Goal: Task Accomplishment & Management: Complete application form

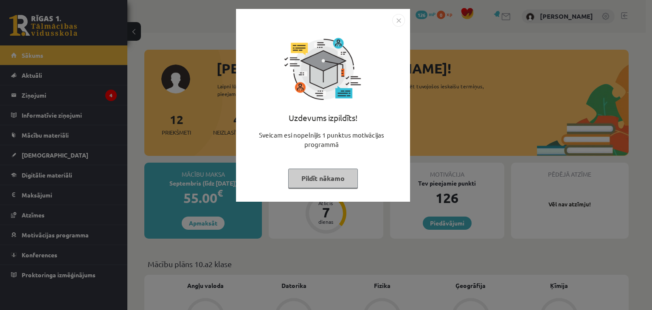
click at [398, 25] on img "Close" at bounding box center [398, 20] width 13 height 13
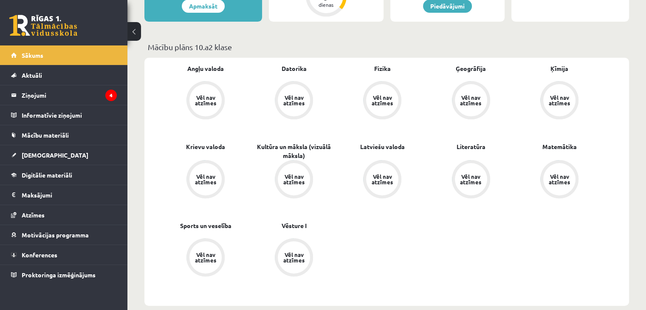
scroll to position [217, 0]
click at [78, 97] on legend "Ziņojumi 4" at bounding box center [69, 95] width 95 height 20
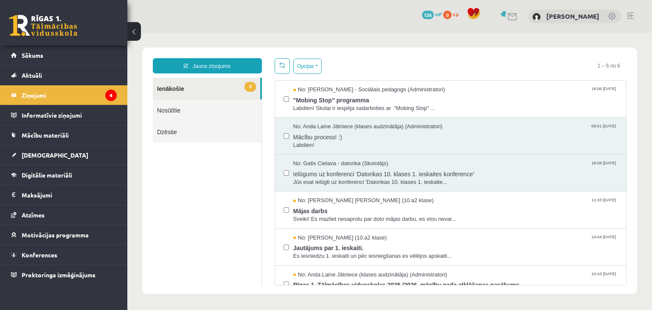
click at [136, 31] on button at bounding box center [134, 31] width 14 height 19
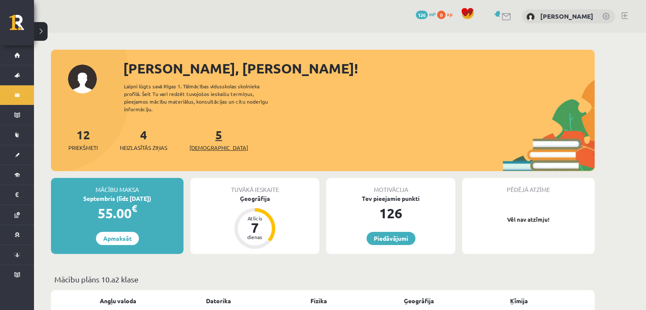
scroll to position [8, 0]
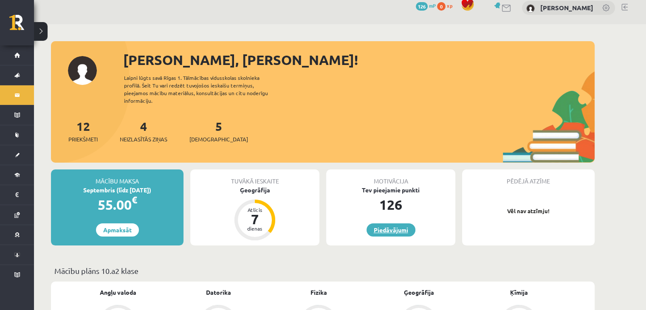
click at [391, 223] on link "Piedāvājumi" at bounding box center [390, 229] width 49 height 13
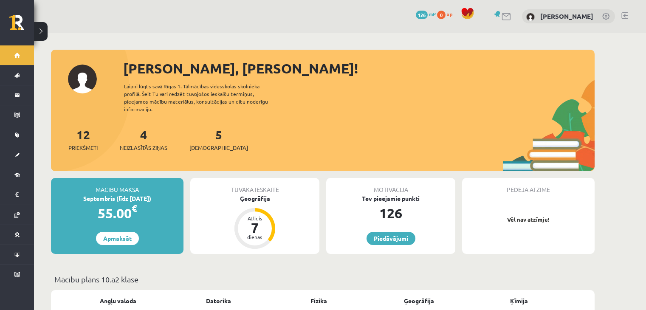
scroll to position [8, 0]
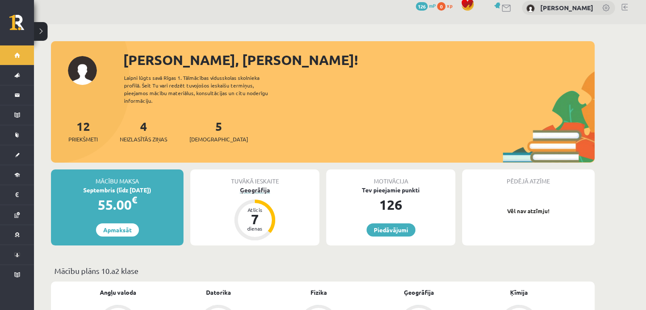
click at [260, 186] on div "Ģeogrāfija" at bounding box center [254, 190] width 129 height 9
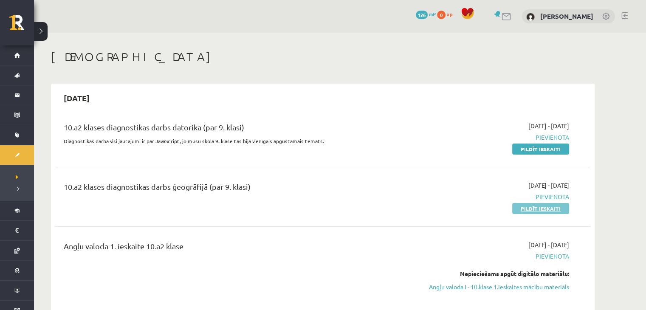
click at [545, 211] on link "Pildīt ieskaiti" at bounding box center [540, 208] width 57 height 11
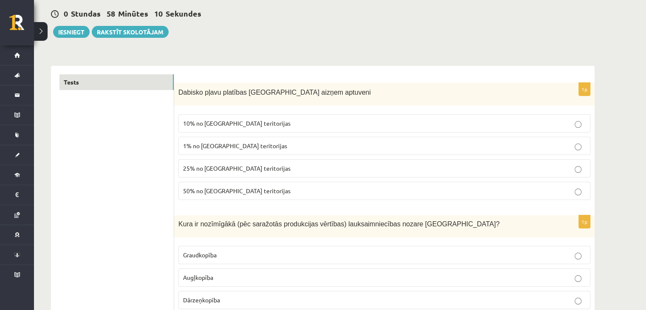
scroll to position [79, 0]
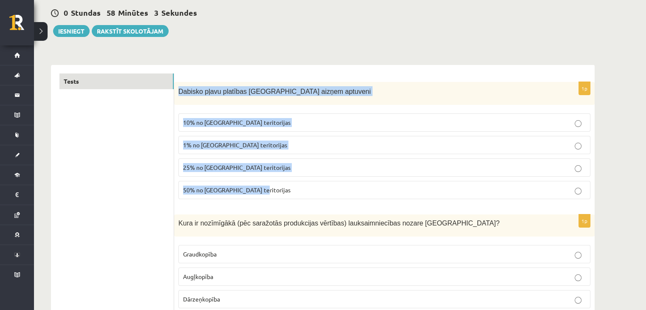
drag, startPoint x: 178, startPoint y: 89, endPoint x: 263, endPoint y: 193, distance: 134.4
click at [263, 193] on div "1p Dabisko pļavu platības Latvijā aizņem aptuveni 10% no Latvijas teritorijas 1…" at bounding box center [384, 144] width 420 height 124
copy div "Dabisko pļavu platības Latvijā aizņem aptuveni 10% no Latvijas teritorijas 1% n…"
click at [339, 145] on p "1% no Latvijas teritorijas" at bounding box center [384, 145] width 403 height 9
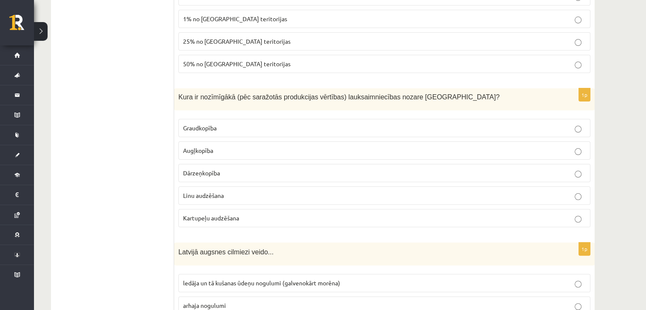
scroll to position [229, 0]
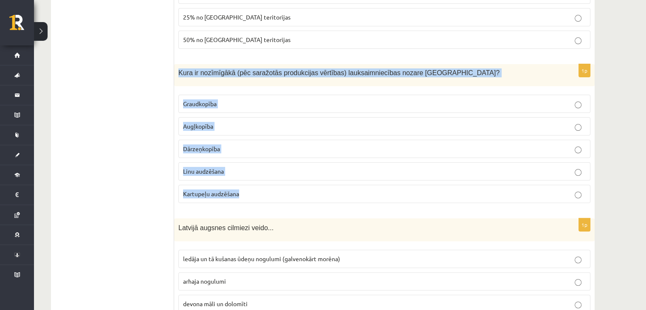
drag, startPoint x: 177, startPoint y: 68, endPoint x: 256, endPoint y: 198, distance: 152.2
click at [256, 198] on div "1p Kura ir nozīmīgākā (pēc saražotās produkcijas vērtības) lauksaimniecības noz…" at bounding box center [384, 136] width 420 height 145
copy div "Kura ir nozīmīgākā (pēc saražotās produkcijas vērtības) lauksaimniecības nozare…"
click at [302, 106] on p "Graudkopība" at bounding box center [384, 103] width 403 height 9
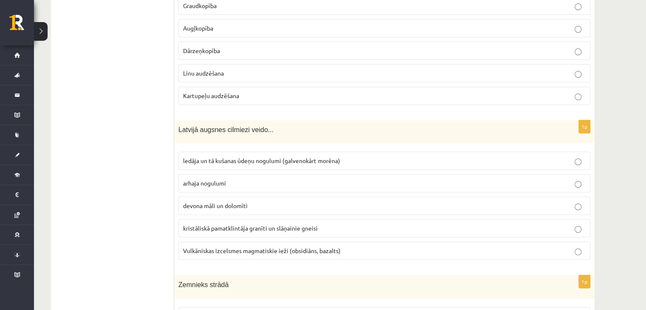
scroll to position [333, 0]
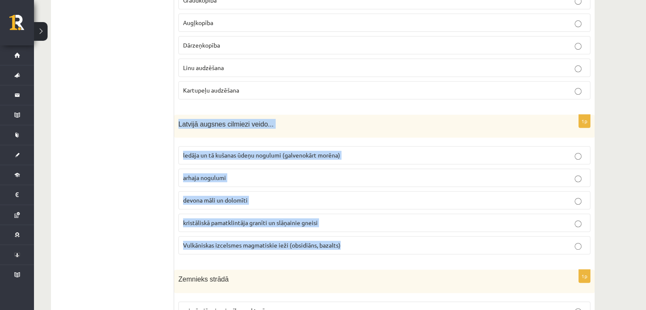
drag, startPoint x: 175, startPoint y: 118, endPoint x: 352, endPoint y: 256, distance: 223.7
click at [352, 256] on div "1p Latvijā augsnes cilmiezi veido... ledāja un tā kušanas ūdeņu nogulumi (galve…" at bounding box center [384, 188] width 420 height 147
copy div "Latvijā augsnes cilmiezi veido... ledāja un tā kušanas ūdeņu nogulumi (galvenok…"
click at [384, 160] on label "ledāja un tā kušanas ūdeņu nogulumi (galvenokārt morēna)" at bounding box center [384, 155] width 412 height 18
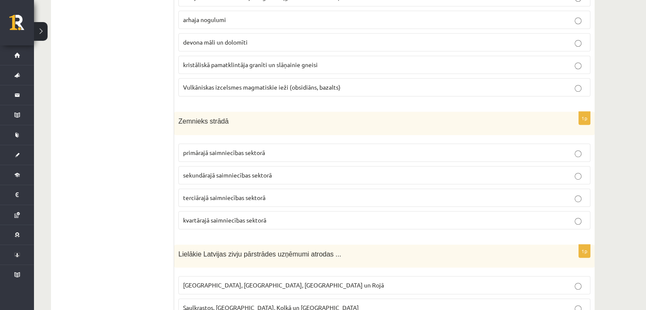
scroll to position [495, 0]
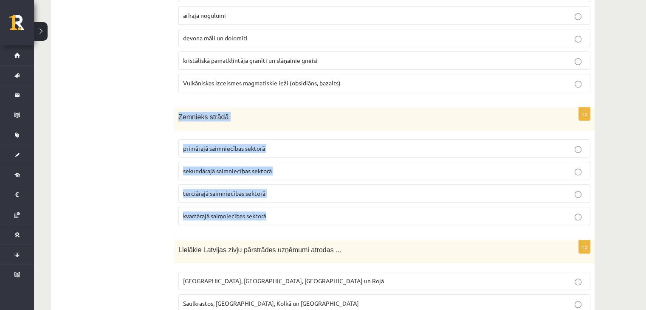
drag, startPoint x: 177, startPoint y: 110, endPoint x: 292, endPoint y: 211, distance: 153.8
click at [292, 211] on div "1p Zemnieks strādā primārajā saimniecības sektorā sekundārajā saimniecības sekt…" at bounding box center [384, 169] width 420 height 124
copy div "Zemnieks strādā primārajā saimniecības sektorā sekundārajā saimniecības sektorā…"
click at [290, 147] on p "primārajā saimniecības sektorā" at bounding box center [384, 148] width 403 height 9
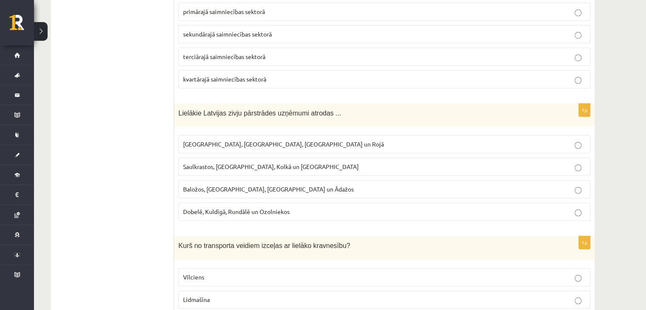
scroll to position [633, 0]
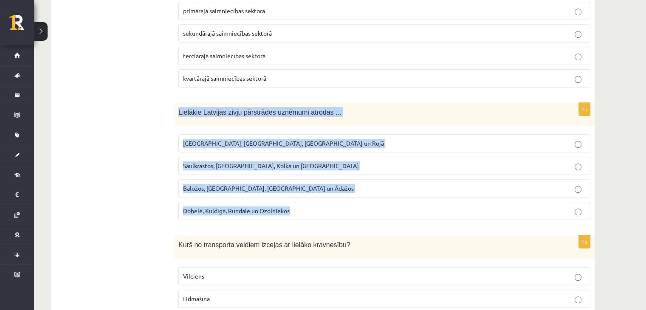
drag, startPoint x: 177, startPoint y: 104, endPoint x: 299, endPoint y: 205, distance: 158.3
click at [299, 205] on div "1p Lielākie Latvijas zivju pārstrādes uzņēmumi atrodas ... Rīgā, Liepājā, Salac…" at bounding box center [384, 165] width 420 height 124
copy div "Lielākie Latvijas zivju pārstrādes uzņēmumi atrodas ... Rīgā, Liepājā, Salacgrī…"
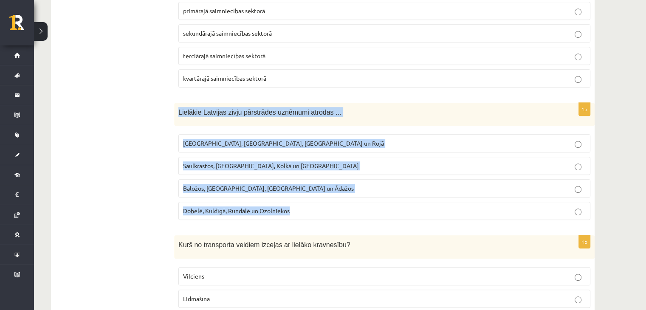
drag, startPoint x: 179, startPoint y: 107, endPoint x: 294, endPoint y: 202, distance: 148.8
click at [294, 202] on div "1p Lielākie Latvijas zivju pārstrādes uzņēmumi atrodas ... Rīgā, Liepājā, Salac…" at bounding box center [384, 165] width 420 height 124
copy div "Lielākie Latvijas zivju pārstrādes uzņēmumi atrodas ... Rīgā, Liepājā, Salacgrī…"
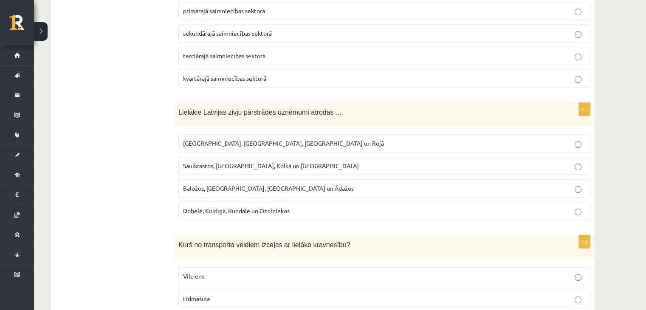
click at [367, 139] on p "Rīgā, Liepājā, Salacgrīvā un Rojā" at bounding box center [384, 143] width 403 height 9
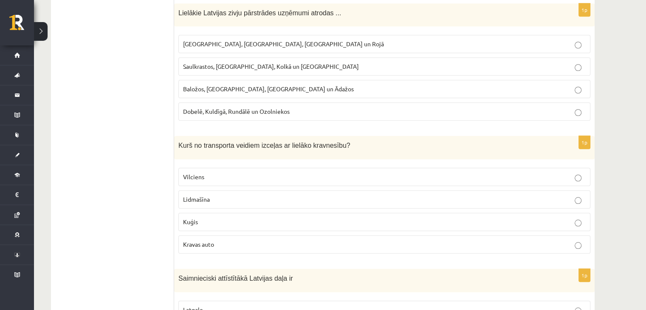
scroll to position [741, 0]
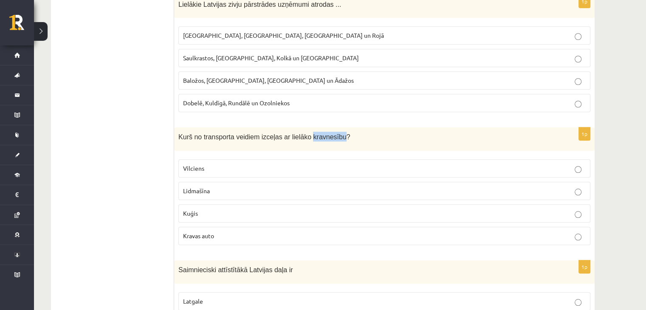
drag, startPoint x: 300, startPoint y: 132, endPoint x: 330, endPoint y: 131, distance: 29.8
click at [330, 133] on span "Kurš no transporta veidiem izceļas ar lielāko kravnesību?" at bounding box center [264, 136] width 172 height 7
click at [234, 214] on label "Kuģis" at bounding box center [384, 213] width 412 height 18
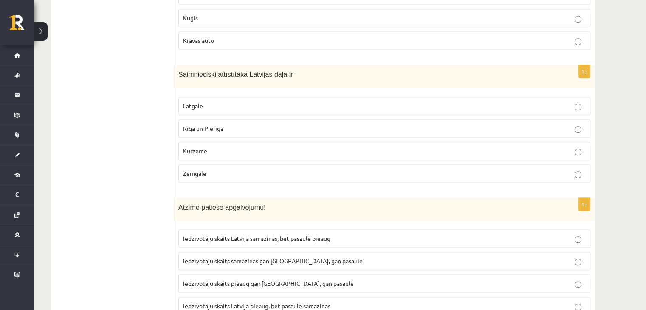
scroll to position [936, 0]
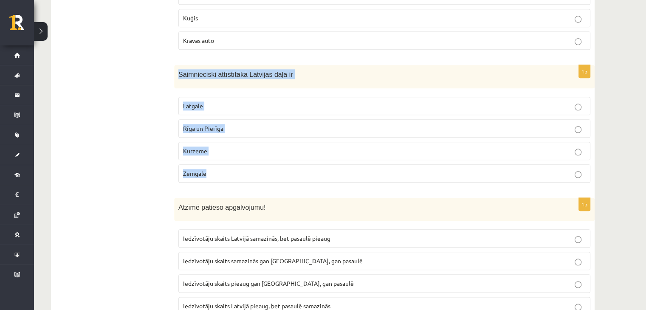
drag, startPoint x: 177, startPoint y: 64, endPoint x: 223, endPoint y: 161, distance: 107.5
click at [223, 161] on div "1p Saimnieciski attīstītākā Latvijas daļa ir Latgale Rīga un Pierīga Kurzeme Ze…" at bounding box center [384, 127] width 420 height 124
copy div "Saimnieciski attīstītākā Latvijas daļa ir Latgale Rīga un Pierīga Kurzeme Zemga…"
click at [265, 125] on p "Rīga un Pierīga" at bounding box center [384, 128] width 403 height 9
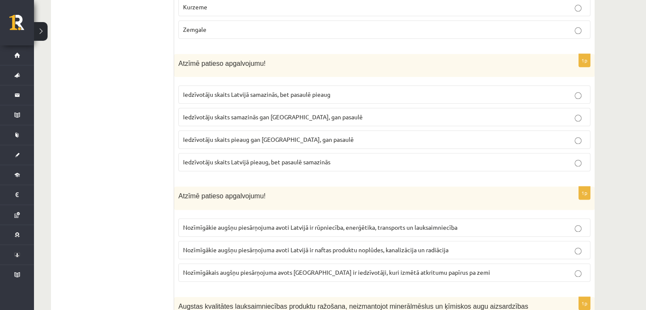
scroll to position [1080, 0]
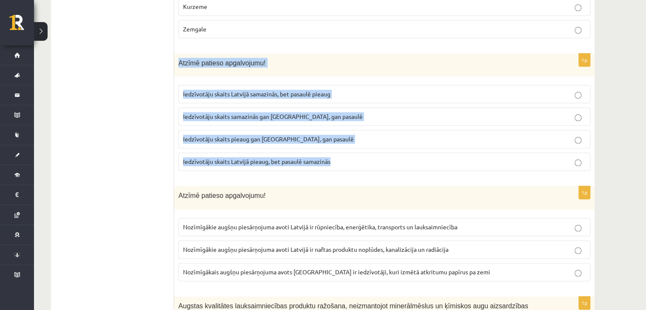
drag, startPoint x: 178, startPoint y: 53, endPoint x: 343, endPoint y: 157, distance: 194.3
click at [343, 157] on div "1p Atzīmē patieso apgalvojumu! Iedzīvotāju skaits Latvijā samazinās, bet pasaul…" at bounding box center [384, 116] width 420 height 124
copy div "Atzīmē patieso apgalvojumu! Iedzīvotāju skaits Latvijā samazinās, bet pasaulē p…"
click at [351, 90] on p "Iedzīvotāju skaits Latvijā samazinās, bet pasaulē pieaug" at bounding box center [384, 94] width 403 height 9
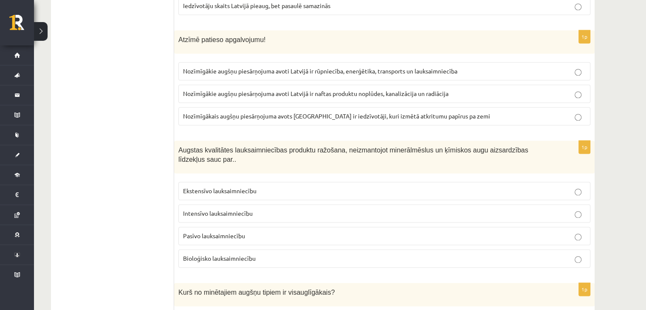
scroll to position [1237, 0]
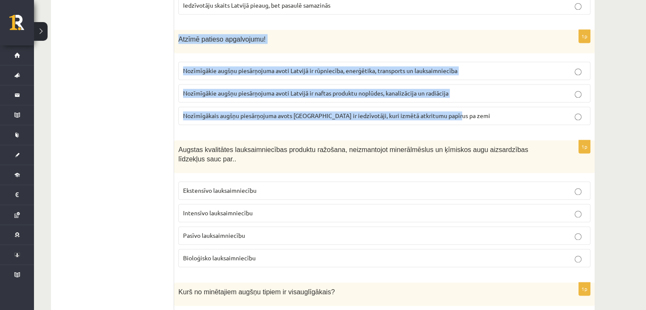
drag, startPoint x: 178, startPoint y: 30, endPoint x: 458, endPoint y: 109, distance: 291.7
click at [458, 109] on div "1p Atzīmē patieso apgalvojumu! Nozīmīgākie augšņu piesārņojuma avoti Latvijā ir…" at bounding box center [384, 81] width 420 height 102
copy div "Atzīmē patieso apgalvojumu! Nozīmīgākie augšņu piesārņojuma avoti Latvijā ir rū…"
click at [314, 67] on span "Nozīmīgākie augšņu piesārņojuma avoti Latvijā ir rūpniecība, enerģētika, transp…" at bounding box center [320, 71] width 274 height 8
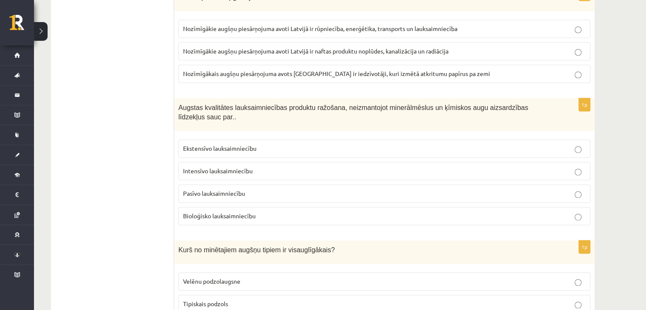
scroll to position [1279, 0]
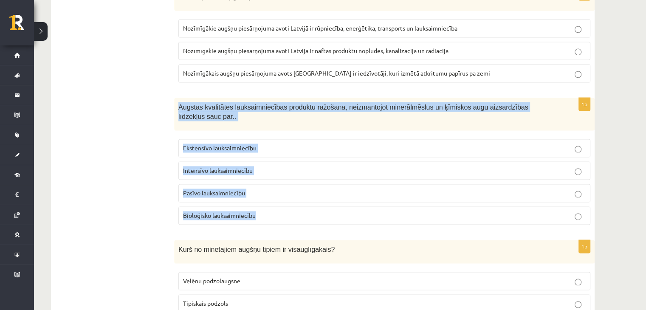
drag, startPoint x: 175, startPoint y: 102, endPoint x: 263, endPoint y: 193, distance: 126.7
click at [263, 193] on div "1p Augstas kvalitātes lauksaimniecības produktu ražošana, neizmantojot minerālm…" at bounding box center [384, 165] width 420 height 134
copy div "Augstas kvalitātes lauksaimniecības produktu ražošana, neizmantojot minerālmēsl…"
click at [299, 211] on p "Bioloģisko lauksaimniecību" at bounding box center [384, 215] width 403 height 9
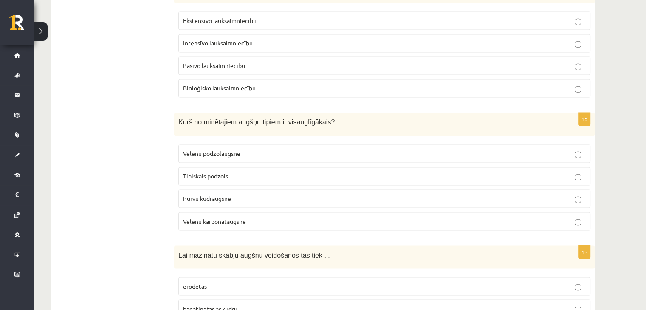
scroll to position [1408, 0]
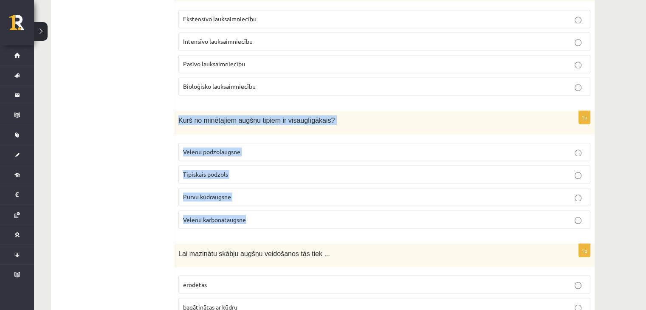
drag, startPoint x: 175, startPoint y: 100, endPoint x: 254, endPoint y: 207, distance: 132.9
click at [254, 207] on div "1p Kurš no minētajiem augšņu tipiem ir visauglīgākais? Velēnu podzolaugsne Tipi…" at bounding box center [384, 173] width 420 height 124
click at [283, 143] on label "Velēnu podzolaugsne" at bounding box center [384, 152] width 412 height 18
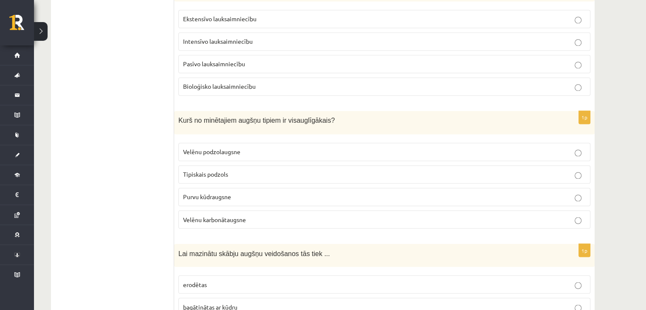
click at [245, 215] on span "Velēnu karbonātaugsne" at bounding box center [214, 219] width 63 height 8
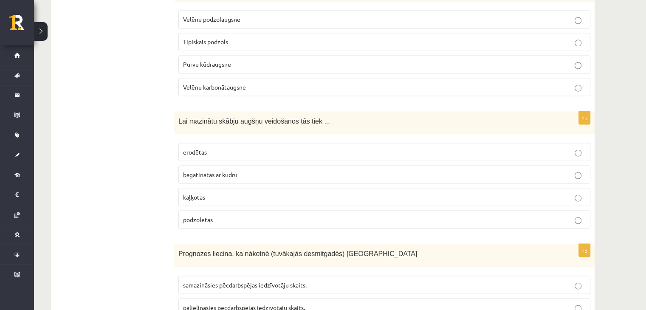
scroll to position [1546, 0]
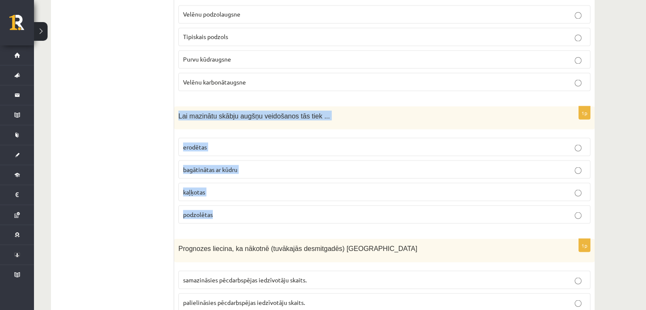
drag, startPoint x: 177, startPoint y: 94, endPoint x: 240, endPoint y: 199, distance: 122.3
click at [240, 199] on div "1p Lai mazinātu skābju augšņu veidošanos tās tiek ... erodētas bagātinātas ar k…" at bounding box center [384, 168] width 420 height 124
click at [267, 183] on label "kaļķotas" at bounding box center [384, 192] width 412 height 18
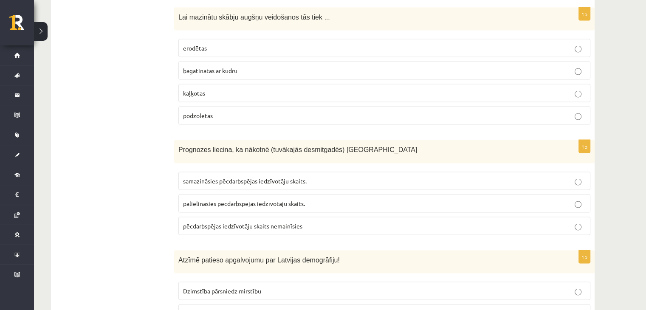
scroll to position [1660, 0]
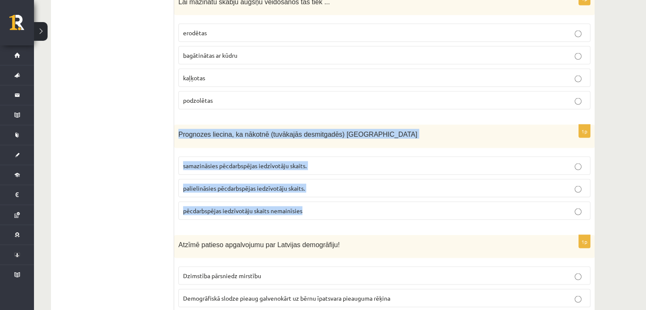
drag, startPoint x: 176, startPoint y: 110, endPoint x: 305, endPoint y: 186, distance: 149.2
click at [305, 186] on div "1p Prognozes liecina, ka nākotnē (tuvākajās desmitgadēs) Latvijā samazināsies p…" at bounding box center [384, 176] width 420 height 102
click at [332, 184] on p "palielināsies pēcdarbspējas iedzīvotāju skaits." at bounding box center [384, 188] width 403 height 9
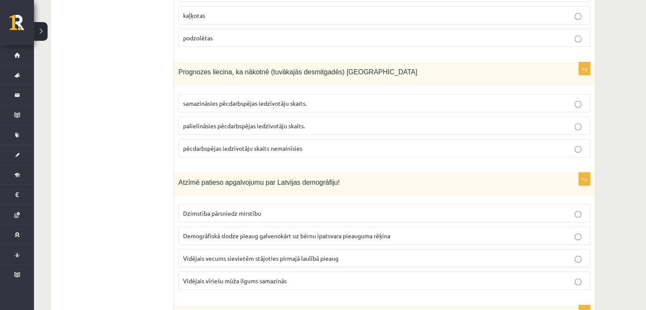
scroll to position [1722, 0]
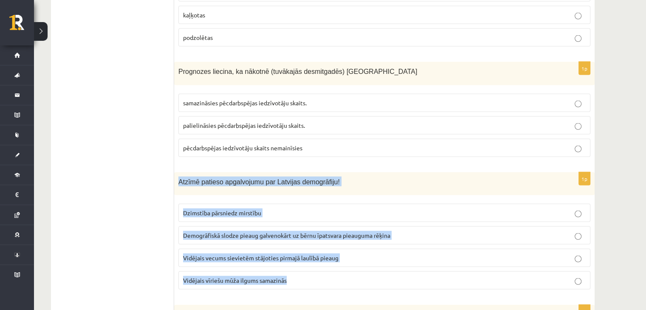
drag, startPoint x: 179, startPoint y: 158, endPoint x: 296, endPoint y: 268, distance: 160.4
click at [296, 268] on div "1p Atzīmē patieso apgalvojumu par Latvijas demogrāfiju! Dzimstība pārsniedz mir…" at bounding box center [384, 234] width 420 height 124
click at [258, 254] on span "Vidējais vecums sievietēm stājoties pirmajā laulībā pieaug" at bounding box center [260, 258] width 155 height 8
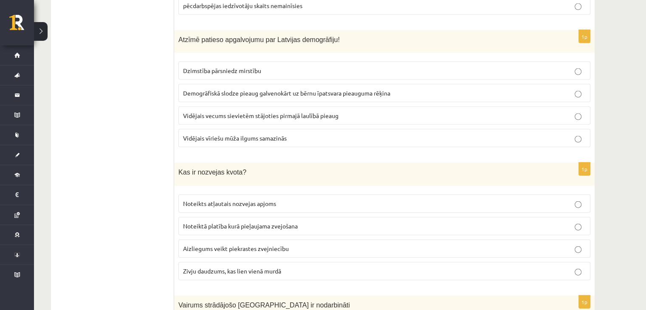
scroll to position [1865, 0]
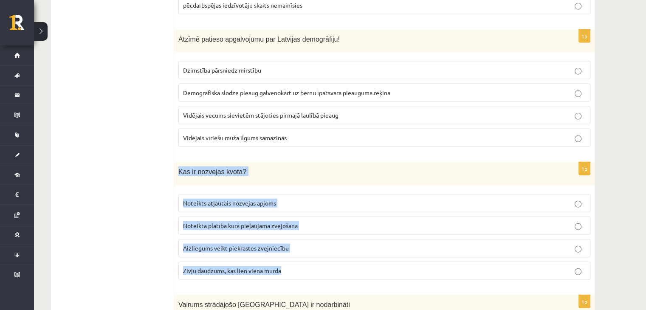
drag, startPoint x: 174, startPoint y: 144, endPoint x: 292, endPoint y: 252, distance: 160.2
click at [292, 252] on div "1p Kas ir nozvejas kvota? Noteikts atļautais nozvejas apjoms Noteiktā platība k…" at bounding box center [384, 224] width 420 height 124
click at [290, 194] on label "Noteikts atļautais nozvejas apjoms" at bounding box center [384, 203] width 412 height 18
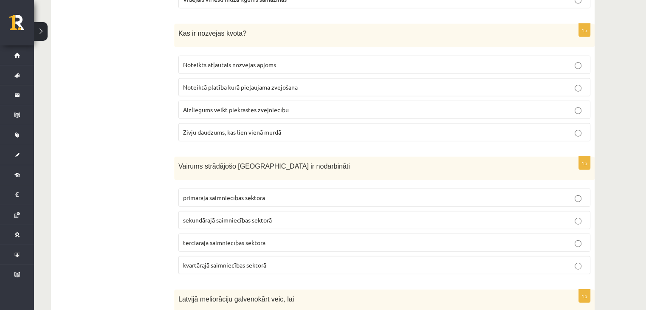
scroll to position [2004, 0]
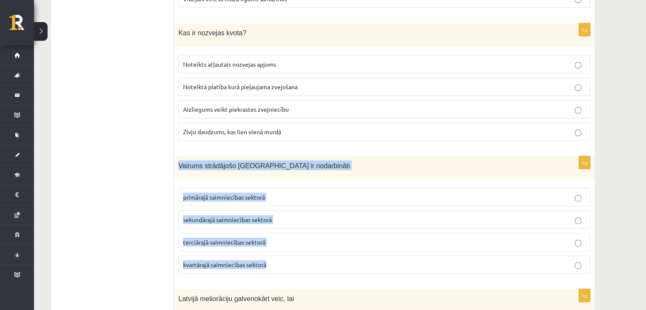
drag, startPoint x: 175, startPoint y: 140, endPoint x: 286, endPoint y: 249, distance: 155.9
click at [286, 249] on div "1p Vairums strādājošo Latvijā ir nodarbināti primārajā saimniecības sektorā sek…" at bounding box center [384, 218] width 420 height 124
click at [281, 238] on p "terciārajā saimniecības sektorā" at bounding box center [384, 242] width 403 height 9
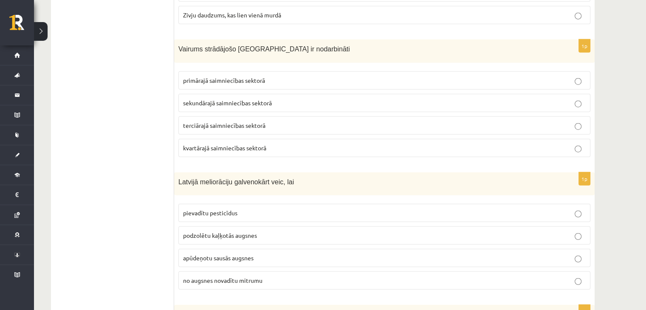
scroll to position [2127, 0]
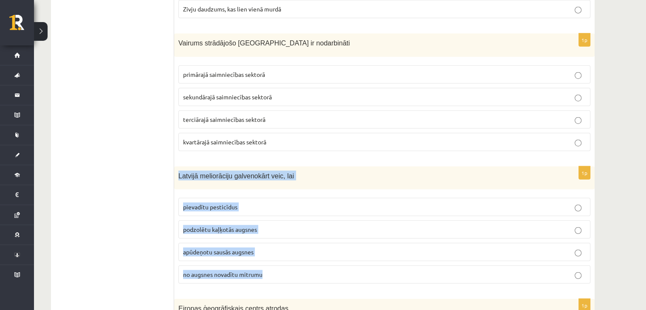
drag, startPoint x: 175, startPoint y: 148, endPoint x: 267, endPoint y: 253, distance: 139.7
click at [267, 253] on div "1p Latvijā meliorāciju galvenokārt veic, lai pievadītu pesticīdus podzolētu kaļ…" at bounding box center [384, 228] width 420 height 124
click at [313, 270] on p "no augsnes novadītu mitrumu" at bounding box center [384, 274] width 403 height 9
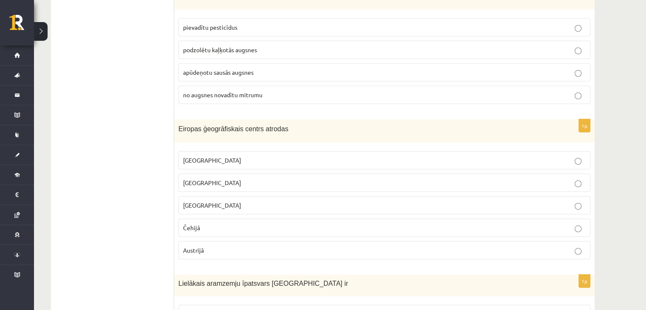
scroll to position [2307, 0]
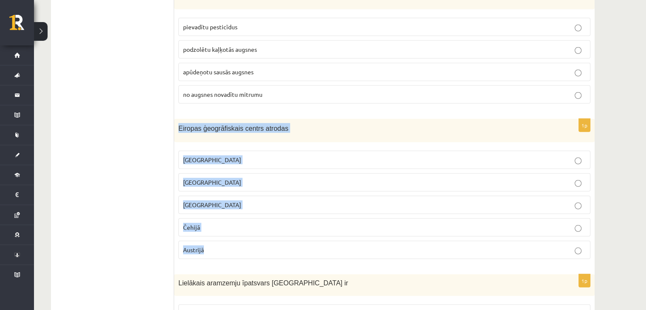
drag, startPoint x: 175, startPoint y: 103, endPoint x: 243, endPoint y: 217, distance: 132.3
click at [243, 217] on div "1p Eiropas ģeogrāfiskais centrs atrodas Latvijā Lietuvā Vācijā Čehijā Austrijā" at bounding box center [384, 192] width 420 height 147
click at [216, 178] on p "Lietuvā" at bounding box center [384, 182] width 403 height 9
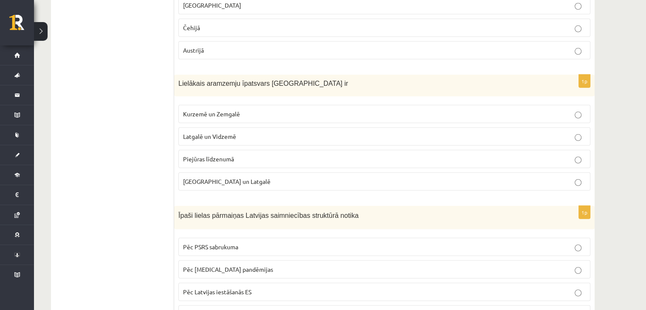
scroll to position [2419, 0]
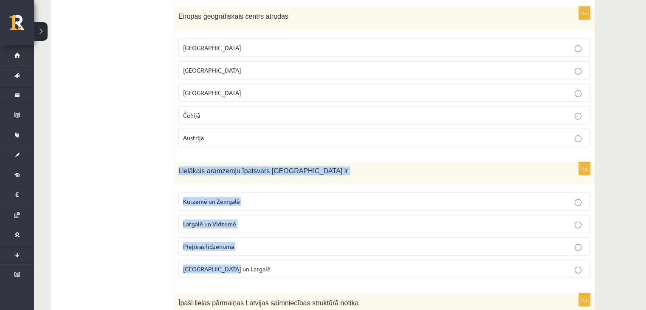
drag, startPoint x: 176, startPoint y: 141, endPoint x: 238, endPoint y: 239, distance: 115.3
click at [238, 239] on div "1p Lielākais aramzemju īpatsvars Latvijā ir Kurzemē un Zemgalē Latgalē un Vidze…" at bounding box center [384, 223] width 420 height 123
click at [262, 192] on label "Kurzemē un Zemgalē" at bounding box center [384, 201] width 412 height 18
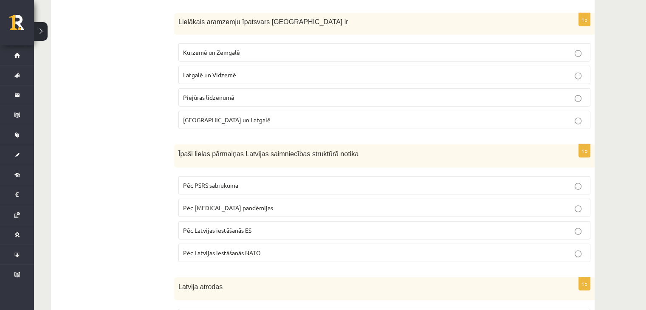
scroll to position [2569, 0]
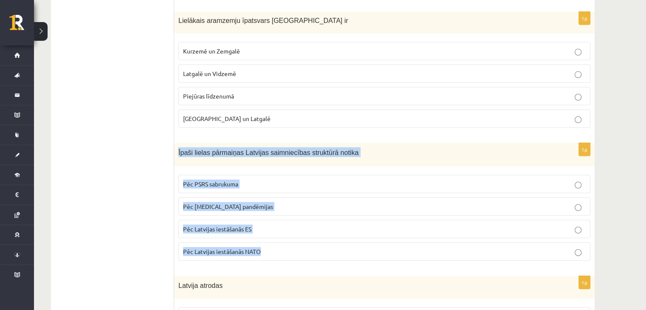
drag, startPoint x: 175, startPoint y: 124, endPoint x: 281, endPoint y: 234, distance: 152.9
click at [281, 234] on div "1p Īpaši lielas pārmaiņas Latvijas saimniecības struktūrā notika Pēc PSRS sabru…" at bounding box center [384, 205] width 420 height 124
click at [307, 175] on label "Pēc PSRS sabrukuma" at bounding box center [384, 184] width 412 height 18
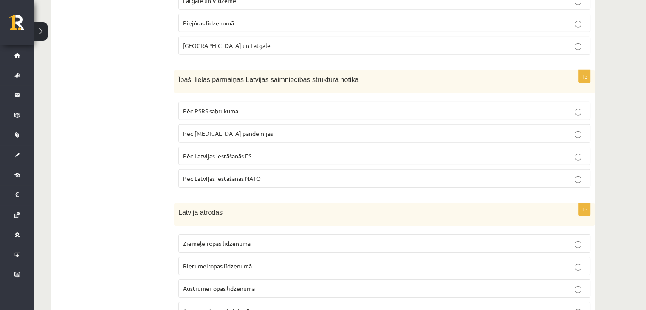
scroll to position [2667, 0]
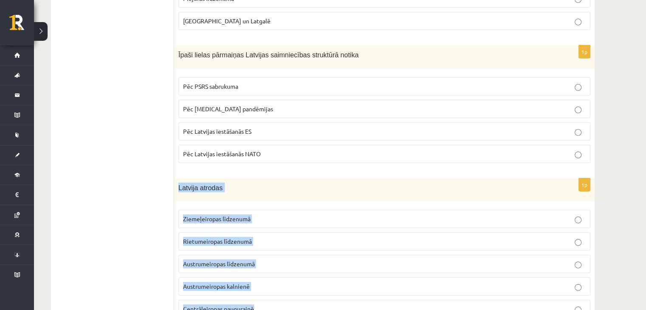
drag, startPoint x: 179, startPoint y: 155, endPoint x: 273, endPoint y: 280, distance: 155.9
click at [273, 280] on div "1p Latvija atrodas Ziemeļeiropas līdzenumā Rietumeiropas līdzenumā Austrumeirop…" at bounding box center [384, 251] width 420 height 147
click at [265, 210] on label "Ziemeļeiropas līdzenumā" at bounding box center [384, 219] width 412 height 18
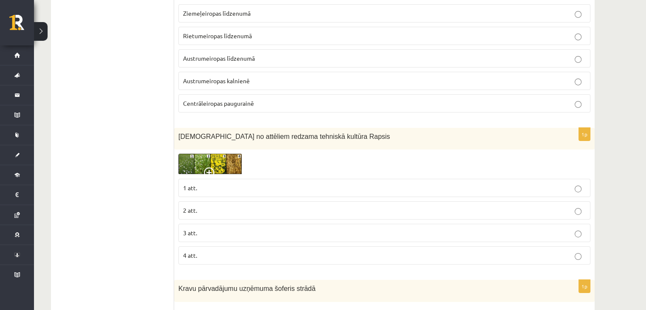
scroll to position [2878, 0]
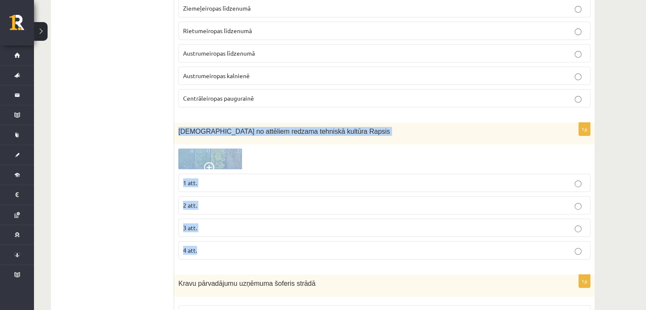
drag, startPoint x: 176, startPoint y: 102, endPoint x: 226, endPoint y: 217, distance: 124.7
click at [226, 217] on div "1p Kurā no attēliem redzama tehniskā kultūra Rapsis 1 att. 2 att. 3 att. 4 att." at bounding box center [384, 195] width 420 height 144
click at [209, 162] on span at bounding box center [211, 169] width 14 height 14
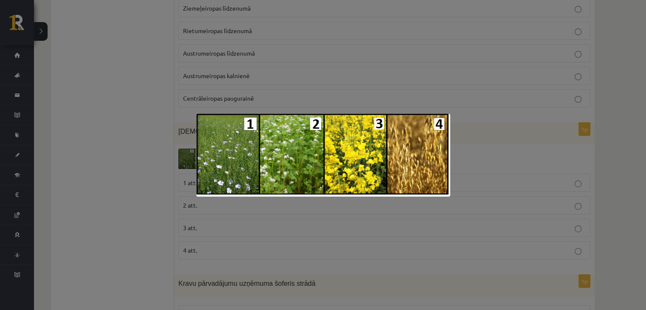
click at [330, 60] on div at bounding box center [323, 155] width 646 height 310
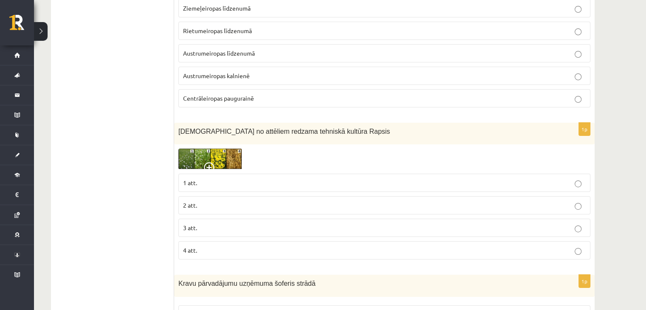
click at [302, 169] on fieldset "1 att. 2 att. 3 att. 4 att." at bounding box center [384, 215] width 412 height 93
click at [302, 196] on label "2 att." at bounding box center [384, 205] width 412 height 18
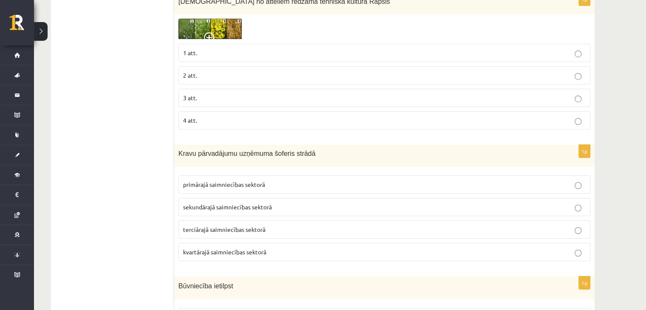
scroll to position [3009, 0]
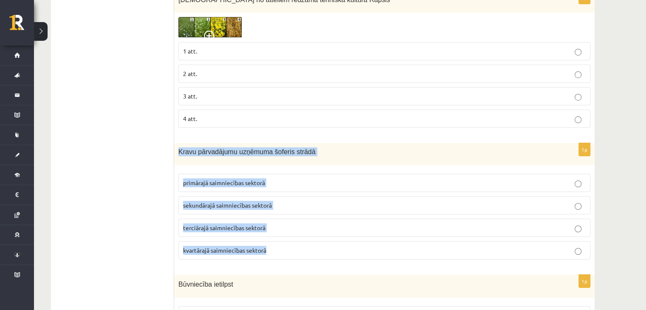
drag, startPoint x: 175, startPoint y: 122, endPoint x: 288, endPoint y: 217, distance: 147.1
click at [288, 217] on div "1p Kravu pārvadājumu uzņēmuma šoferis strādā primārajā saimniecības sektorā sek…" at bounding box center [384, 204] width 420 height 123
click at [279, 223] on p "terciārajā saimniecības sektorā" at bounding box center [384, 227] width 403 height 9
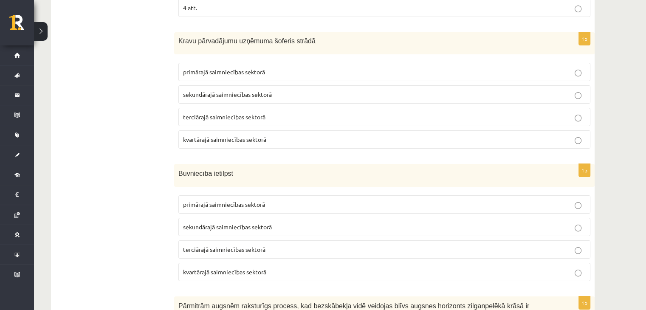
scroll to position [3120, 0]
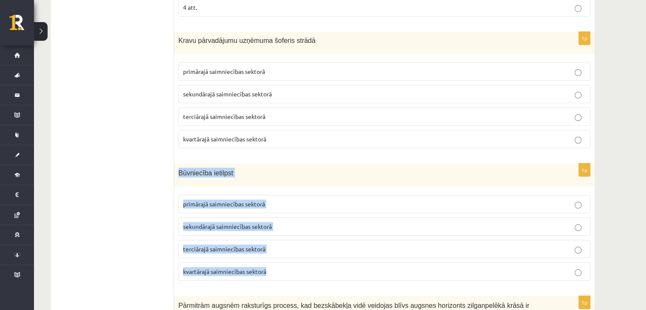
drag, startPoint x: 179, startPoint y: 144, endPoint x: 286, endPoint y: 254, distance: 153.2
click at [286, 254] on div "1p Būvniecība ietilpst primārajā saimniecības sektorā sekundārajā saimniecības …" at bounding box center [384, 225] width 420 height 124
click at [286, 222] on p "sekundārajā saimniecības sektorā" at bounding box center [384, 226] width 403 height 9
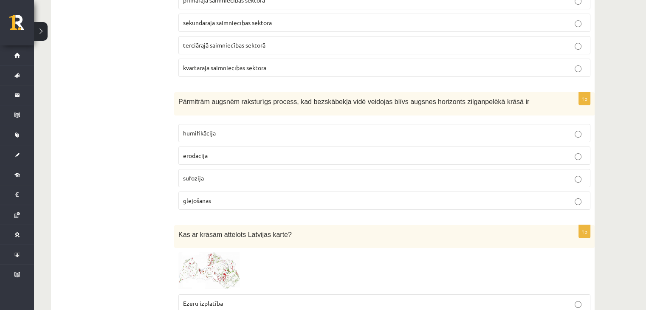
scroll to position [3325, 0]
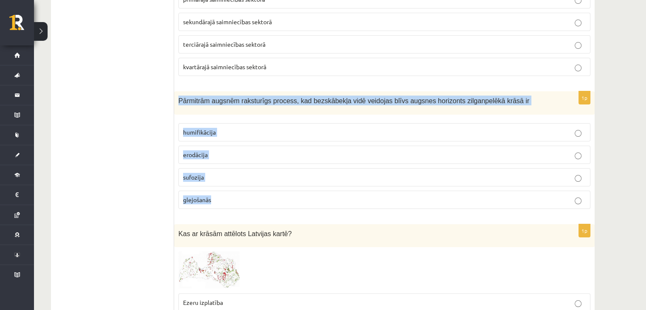
drag, startPoint x: 176, startPoint y: 70, endPoint x: 218, endPoint y: 170, distance: 108.1
click at [218, 170] on div "1p Pārmitrām augsnēm raksturīgs process, kad bezskābekļa vidē veidojas blīvs au…" at bounding box center [384, 153] width 420 height 124
click at [240, 195] on p "glejošanās" at bounding box center [384, 199] width 403 height 9
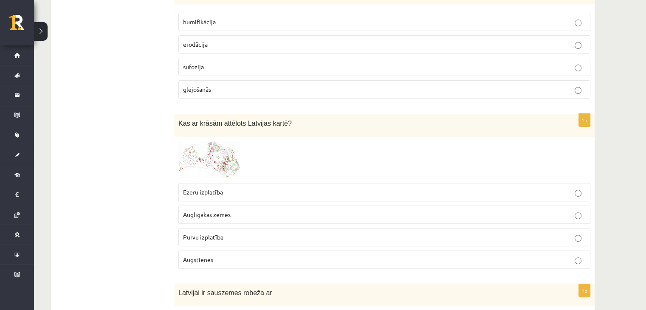
scroll to position [3447, 0]
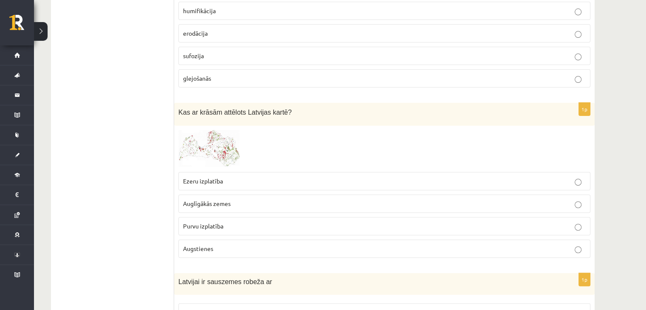
click at [200, 130] on img at bounding box center [210, 148] width 64 height 37
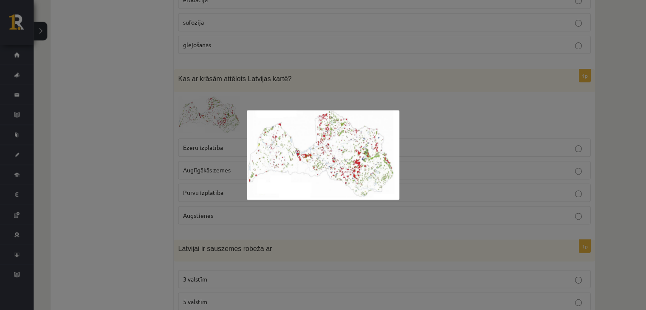
scroll to position [3480, 0]
click at [168, 143] on div at bounding box center [323, 155] width 646 height 310
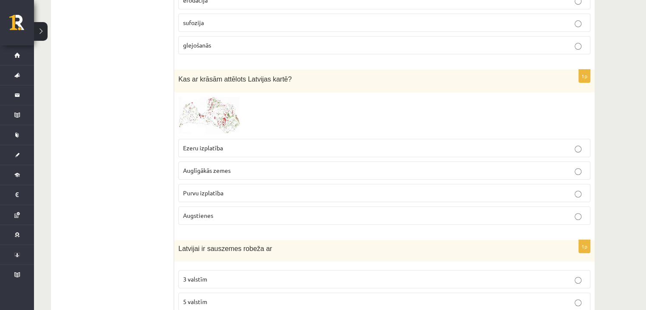
click at [226, 97] on img at bounding box center [210, 115] width 64 height 37
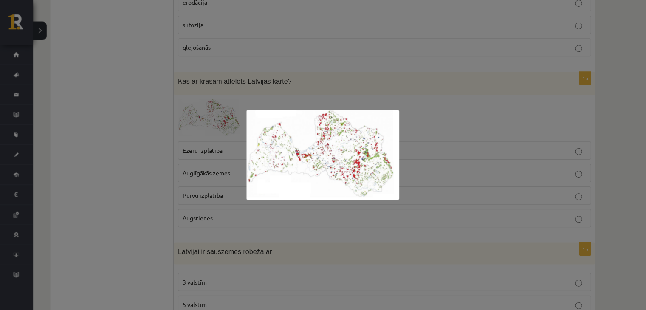
scroll to position [3477, 0]
click at [477, 135] on div at bounding box center [323, 155] width 646 height 310
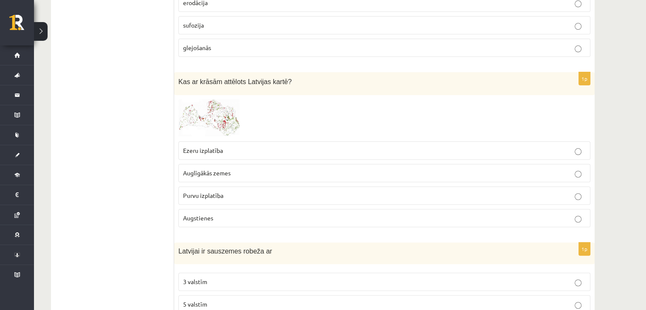
click at [477, 164] on label "Auglīgākās zemes" at bounding box center [384, 173] width 412 height 18
click at [482, 141] on label "Ezeru izplatība" at bounding box center [384, 150] width 412 height 18
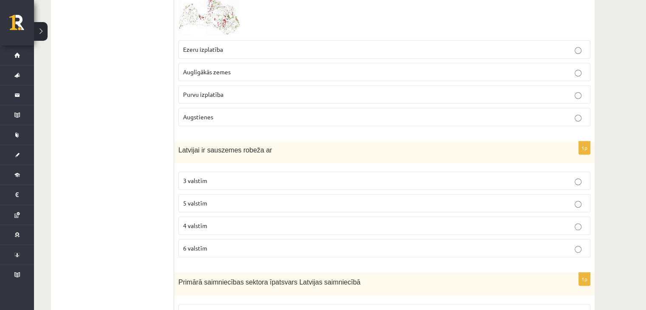
scroll to position [3613, 0]
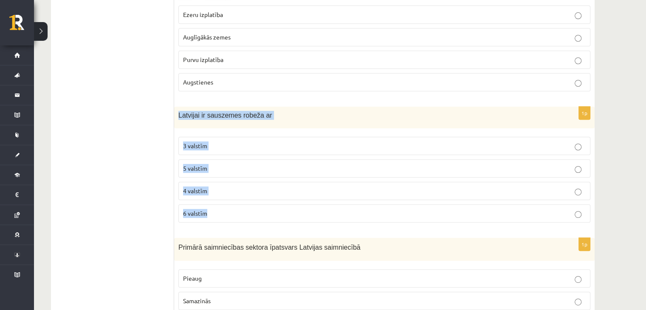
drag, startPoint x: 176, startPoint y: 84, endPoint x: 240, endPoint y: 178, distance: 112.8
click at [240, 178] on div "1p Latvijai ir sauszemes robeža ar 3 valstīm 5 valstīm 4 valstīm 6 valstīm" at bounding box center [384, 168] width 420 height 123
click at [234, 186] on p "4 valstīm" at bounding box center [384, 190] width 403 height 9
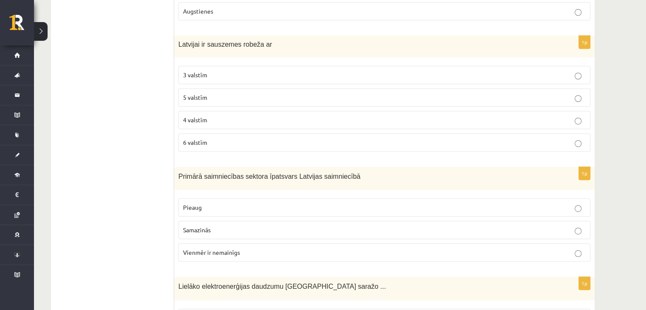
scroll to position [3693, 0]
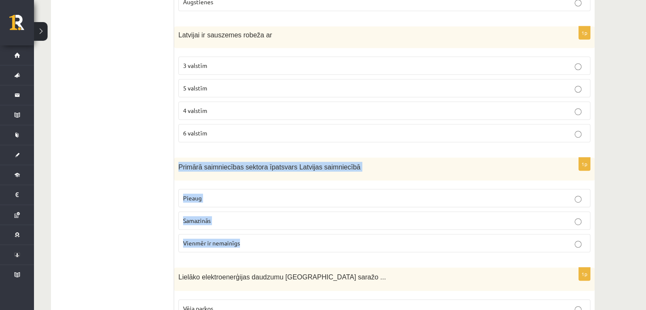
drag, startPoint x: 178, startPoint y: 132, endPoint x: 260, endPoint y: 220, distance: 120.2
click at [260, 220] on div "1p Primārā saimniecības sektora īpatsvars Latvijas saimniecībā Pieaug Samazinās…" at bounding box center [384, 209] width 420 height 102
click at [267, 216] on p "Samazinās" at bounding box center [384, 220] width 403 height 9
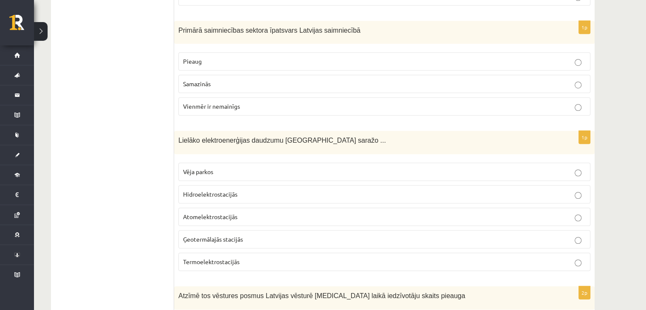
scroll to position [3833, 0]
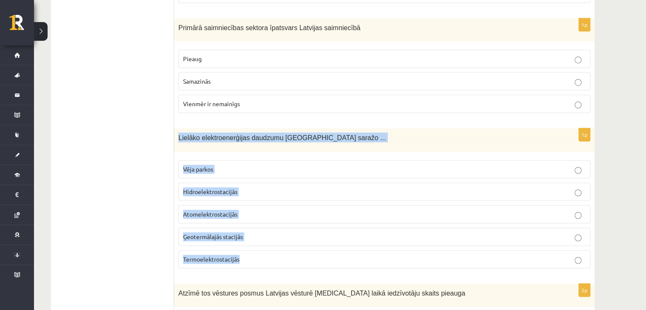
drag, startPoint x: 175, startPoint y: 102, endPoint x: 243, endPoint y: 219, distance: 135.3
click at [243, 219] on div "1p Lielāko elektroenerģijas daudzumu Latvijā saražo ... Vēja parkos Hidroelektr…" at bounding box center [384, 201] width 420 height 147
click at [213, 188] on span "Hidroelektrostacijās" at bounding box center [210, 192] width 54 height 8
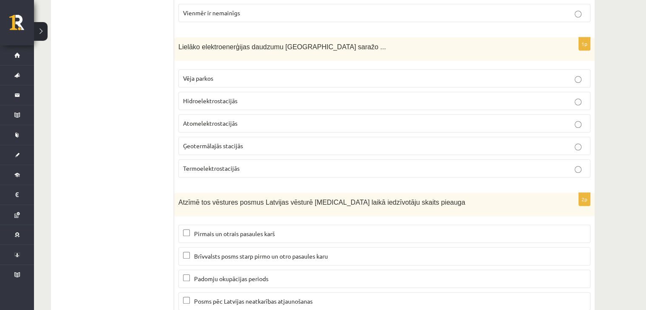
scroll to position [3924, 0]
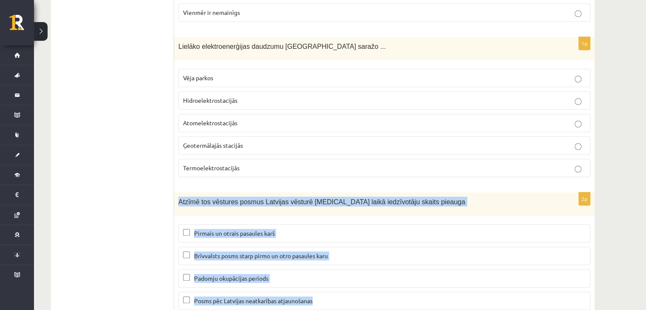
drag, startPoint x: 180, startPoint y: 170, endPoint x: 320, endPoint y: 268, distance: 170.5
click at [320, 268] on div "2p Atzīmē tos vēstures posmus Latvijas vēsturē kuru laikā iedzīvotāju skaits pi…" at bounding box center [384, 254] width 420 height 124
click at [185, 251] on p "Brīvvalsts posms starp pirmo un otro pasaules karu" at bounding box center [384, 255] width 403 height 9
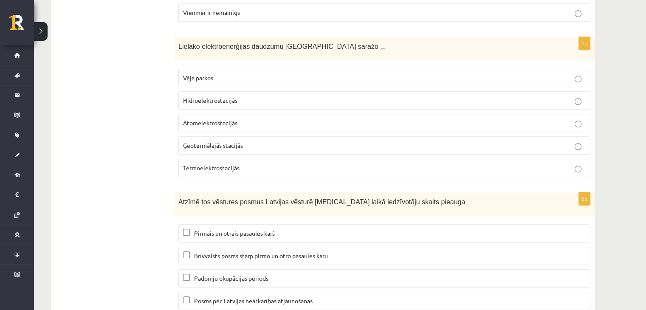
click at [190, 296] on p "Posms pēc Latvijas neatkarības atjaunošanas" at bounding box center [384, 300] width 403 height 9
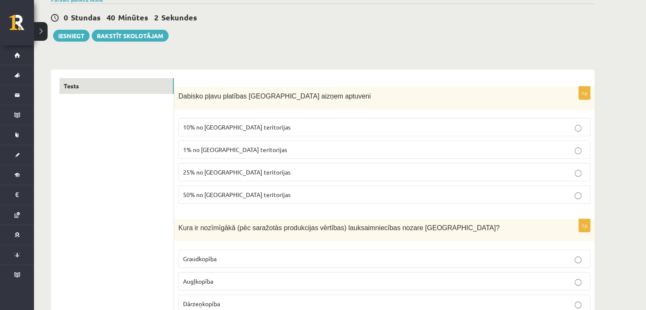
scroll to position [0, 0]
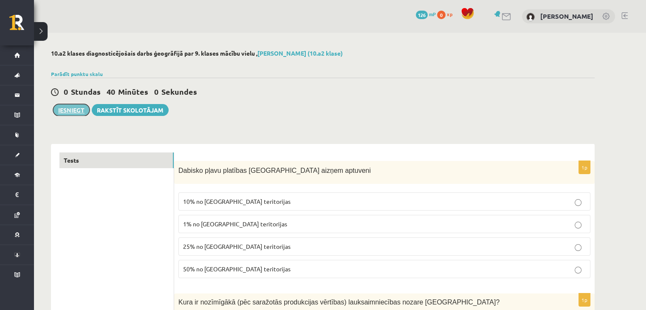
click at [71, 110] on button "Iesniegt" at bounding box center [71, 110] width 37 height 12
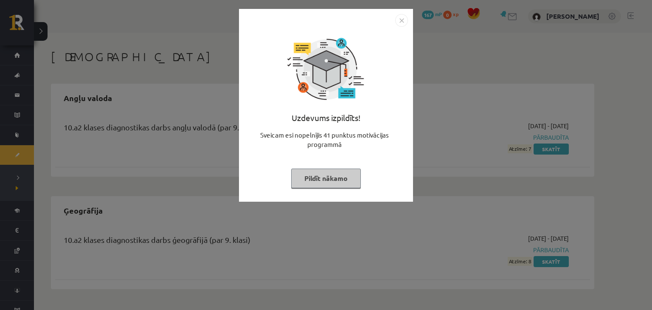
click at [403, 20] on img "Close" at bounding box center [401, 20] width 13 height 13
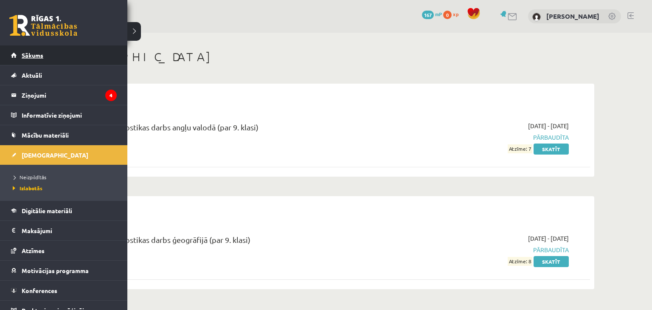
click at [23, 51] on link "Sākums" at bounding box center [64, 55] width 106 height 20
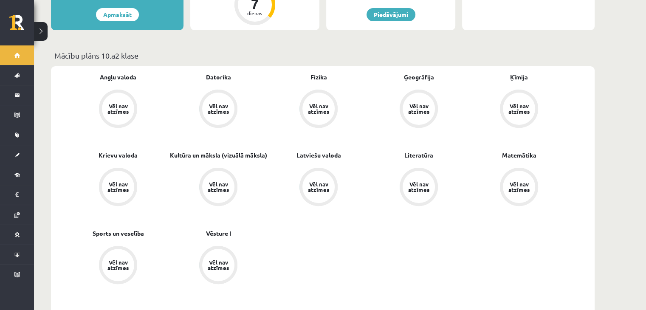
scroll to position [224, 0]
